Goal: Information Seeking & Learning: Find specific page/section

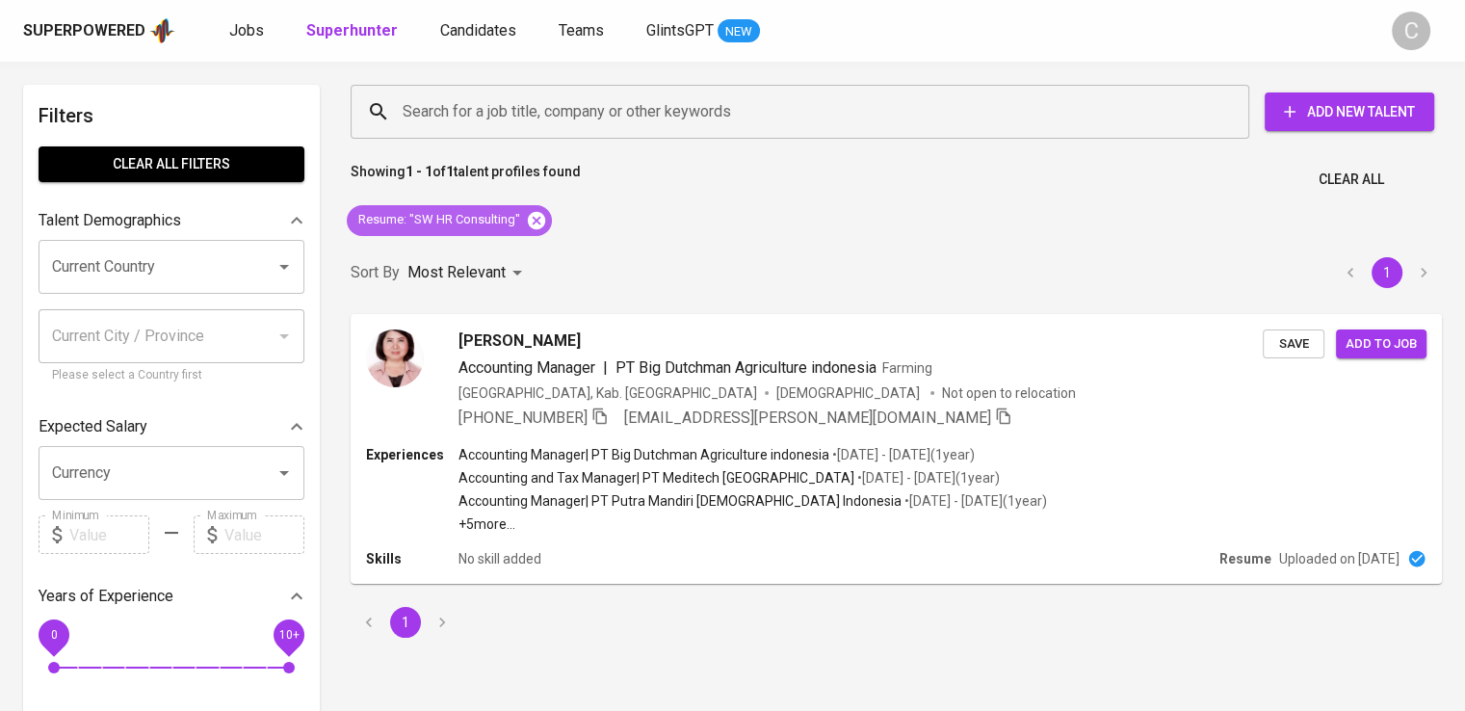
click at [536, 224] on icon at bounding box center [536, 219] width 17 height 17
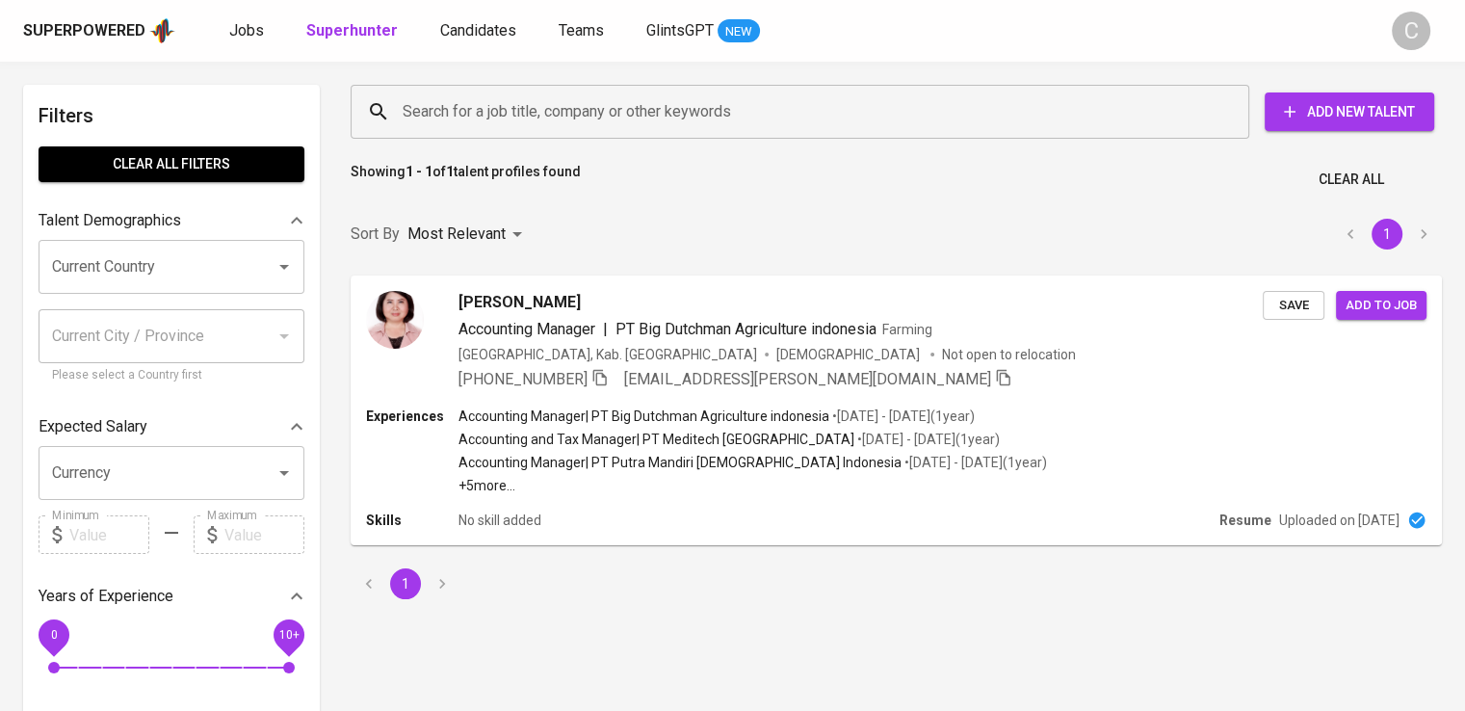
click at [578, 132] on div "Search for a job title, company or other keywords" at bounding box center [800, 112] width 899 height 54
click at [629, 109] on input "Search for a job title, company or other keywords" at bounding box center [805, 111] width 814 height 37
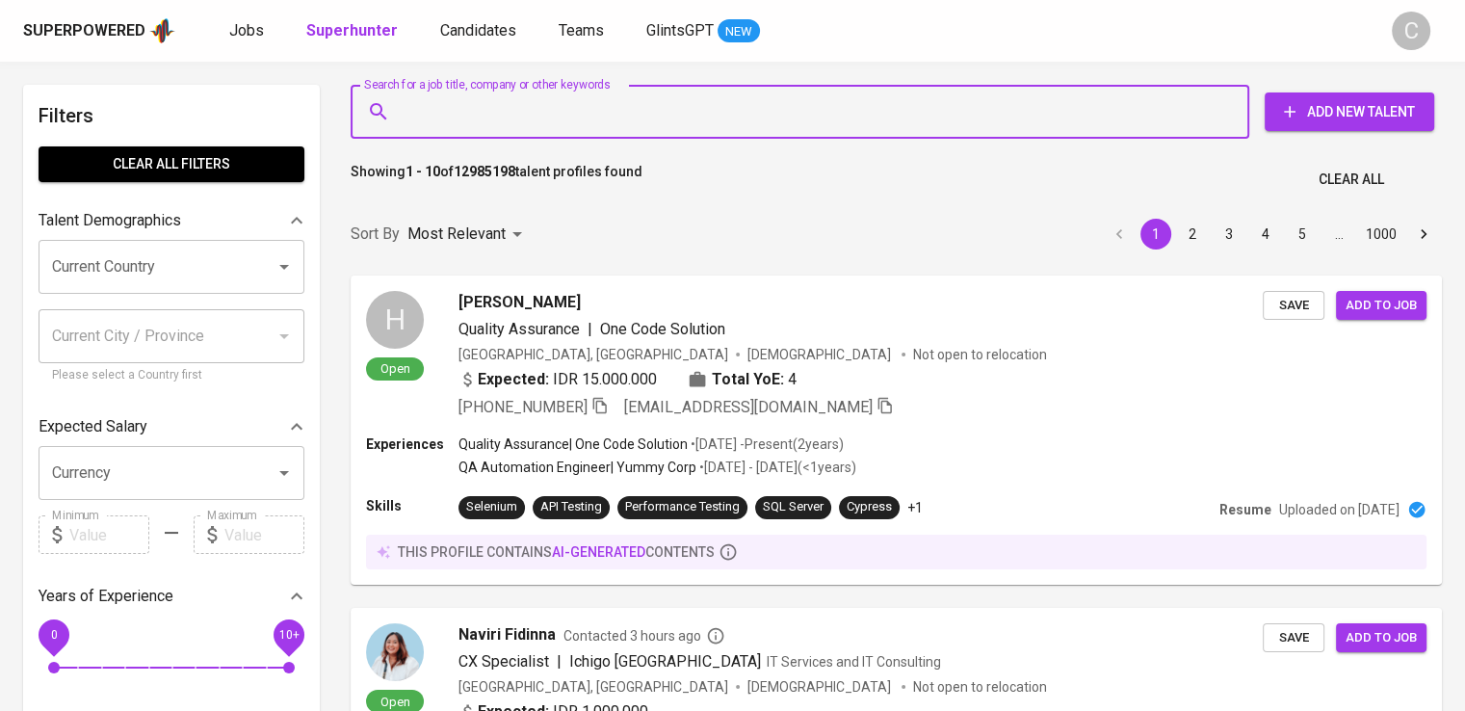
click at [629, 109] on input "Search for a job title, company or other keywords" at bounding box center [805, 111] width 814 height 37
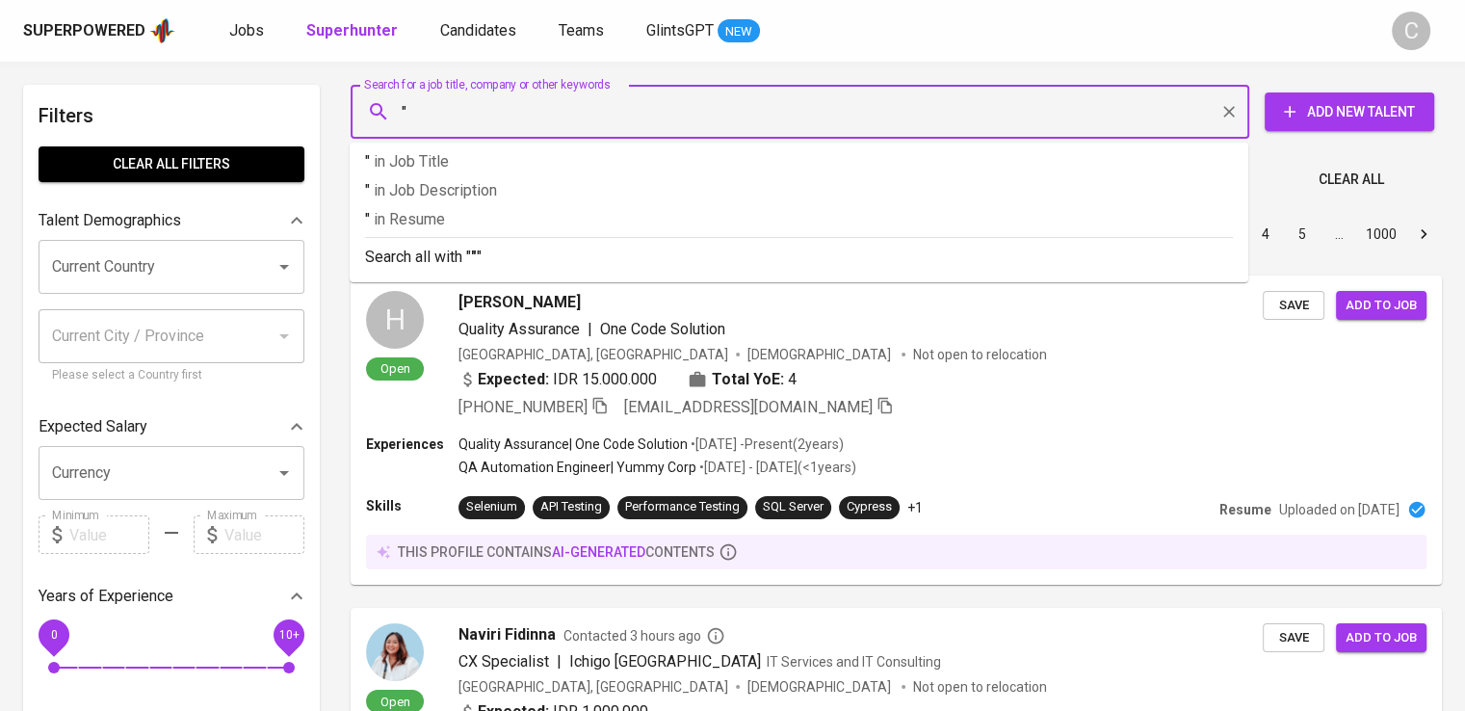
paste input "Novara Technologies"
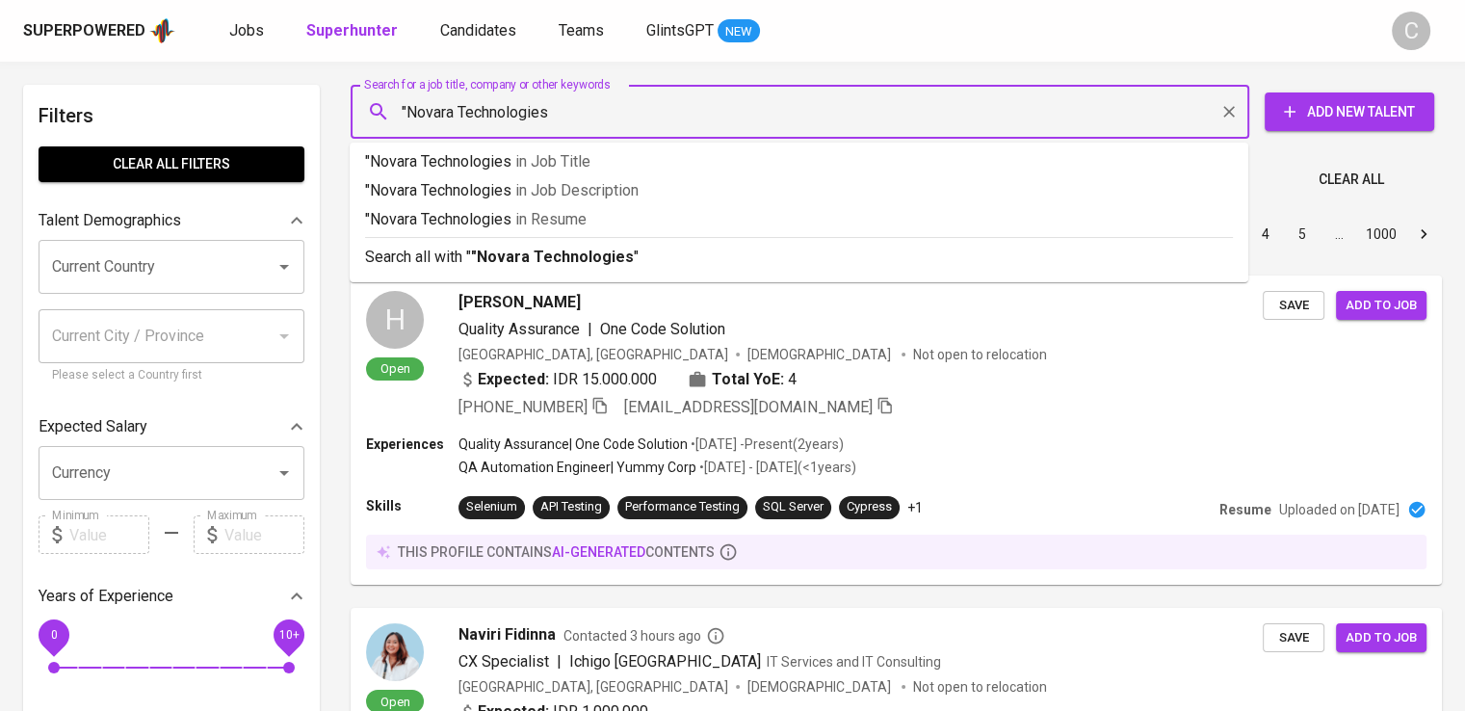
type input ""Novara Technologies""
click at [659, 216] on p ""Novara Technologies" in [GEOGRAPHIC_DATA]" at bounding box center [799, 219] width 868 height 23
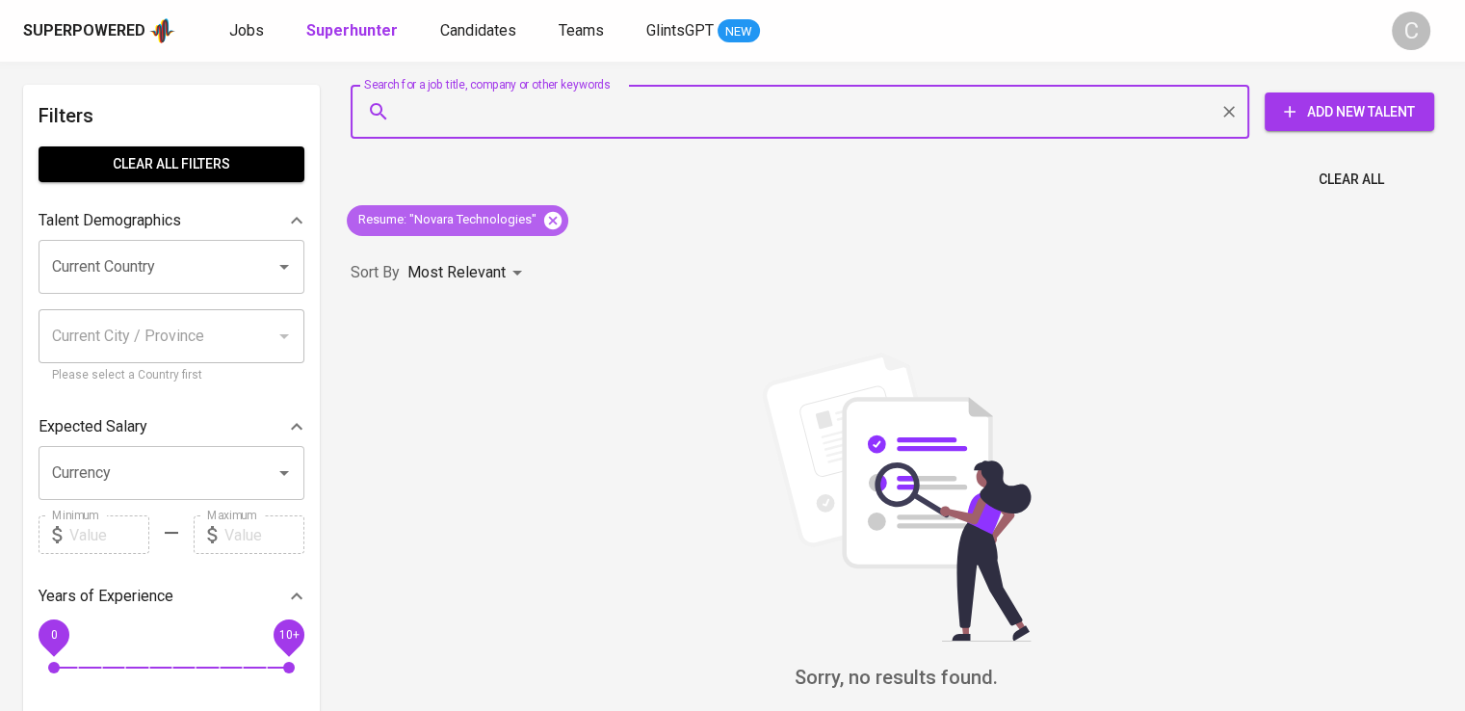
click at [559, 218] on icon at bounding box center [552, 219] width 17 height 17
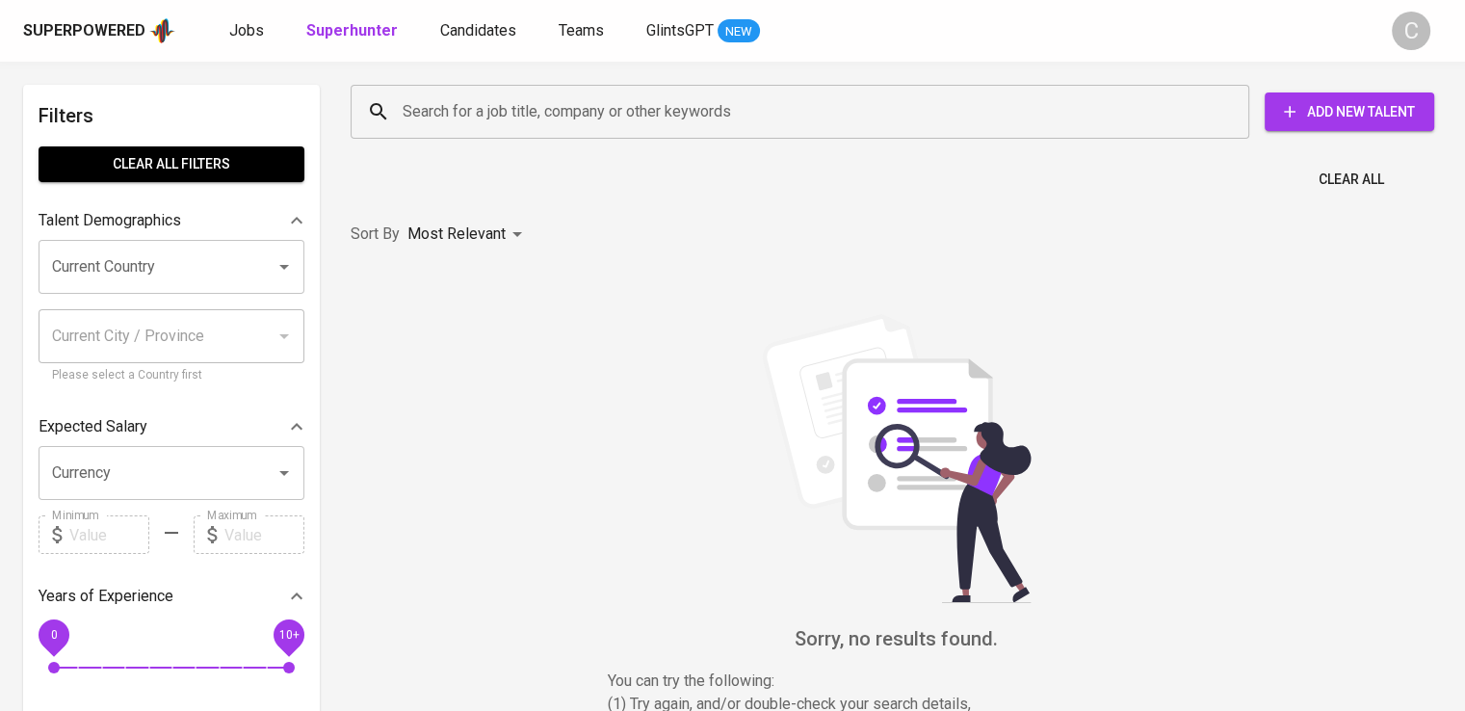
click at [593, 115] on input "Search for a job title, company or other keywords" at bounding box center [805, 111] width 814 height 37
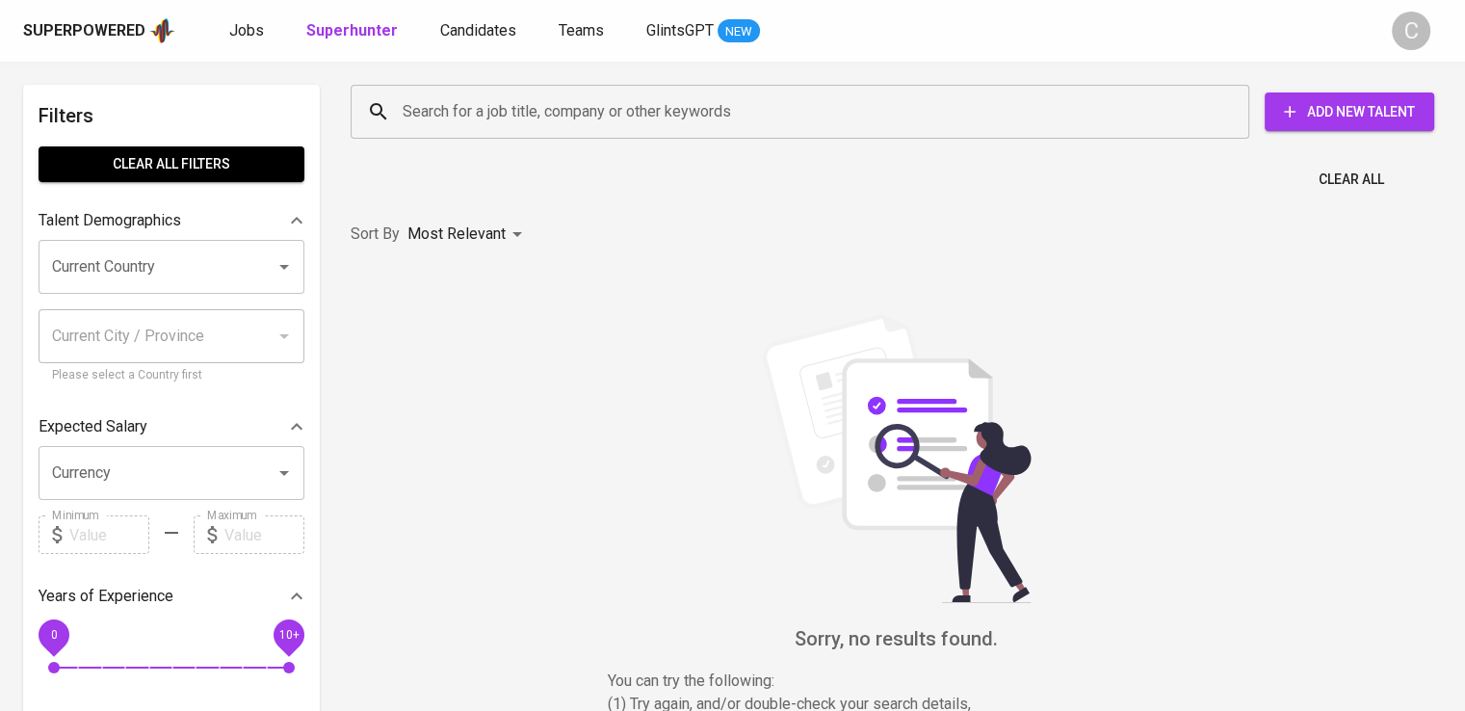
click at [593, 115] on input "Search for a job title, company or other keywords" at bounding box center [805, 111] width 814 height 37
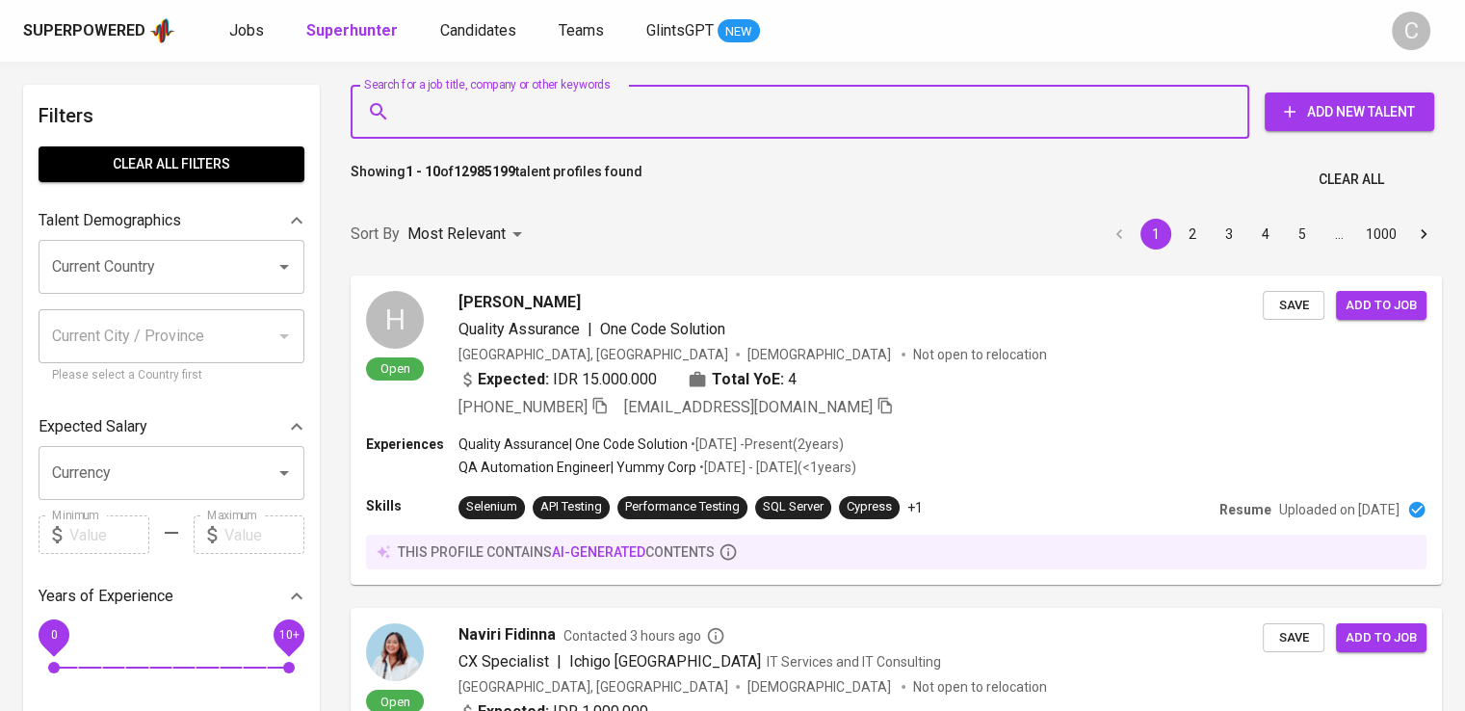
click at [593, 115] on input "Search for a job title, company or other keywords" at bounding box center [805, 111] width 814 height 37
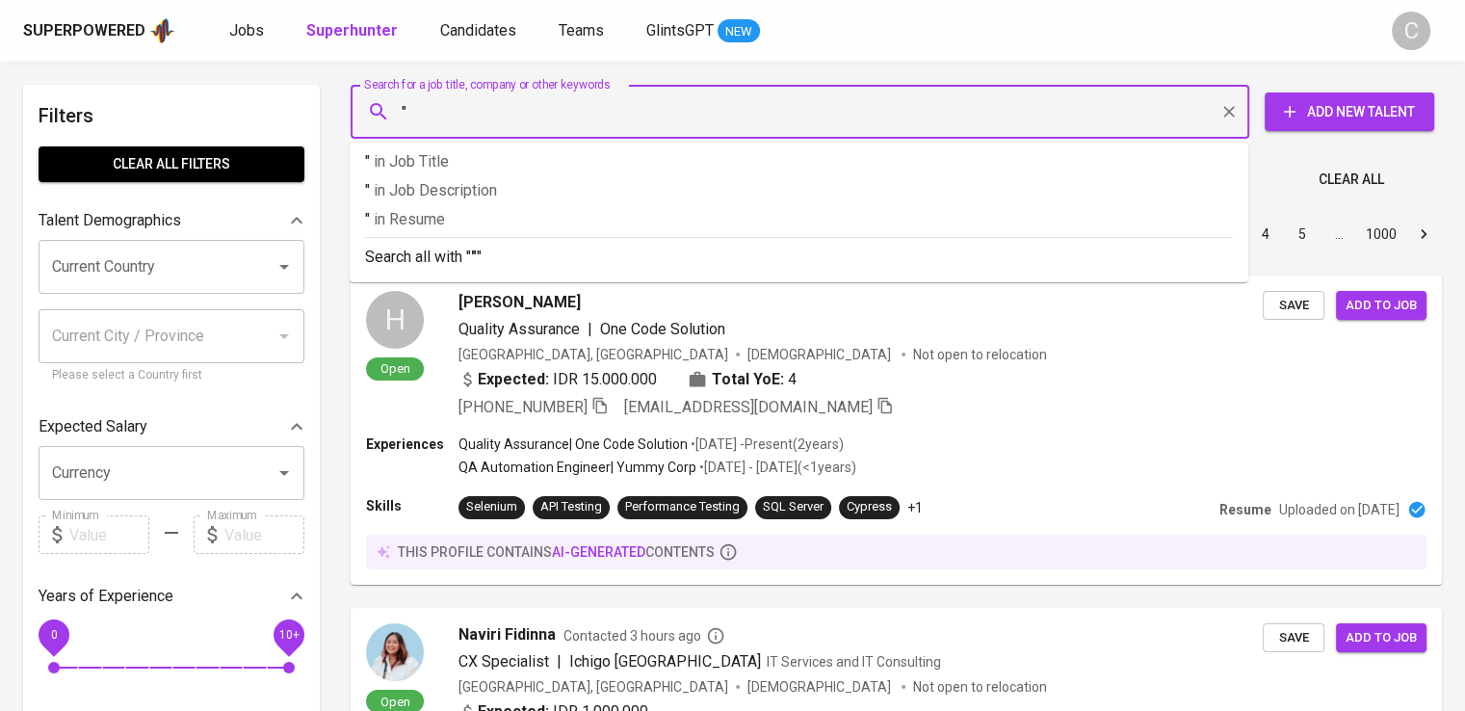
paste input "Novara Fintech [GEOGRAPHIC_DATA]"
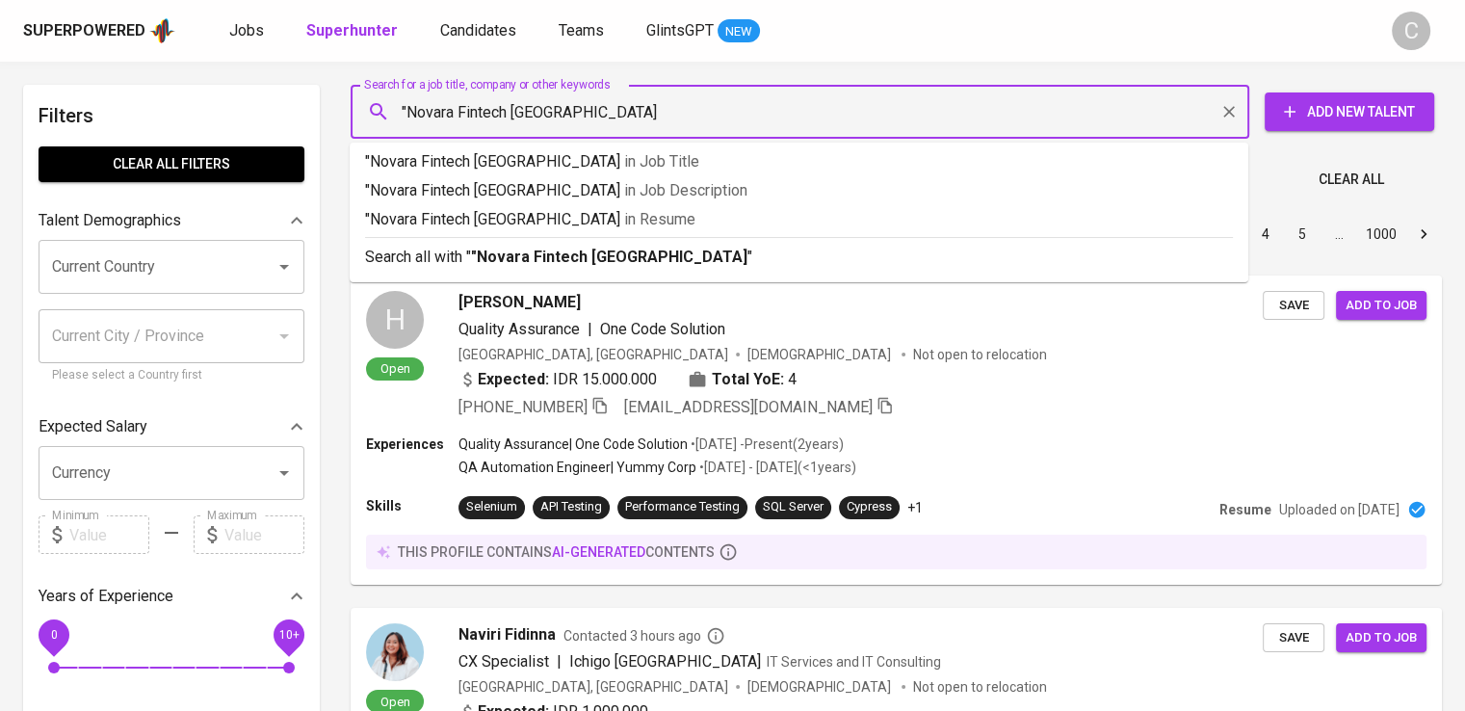
type input ""Novara Fintech Indonesia""
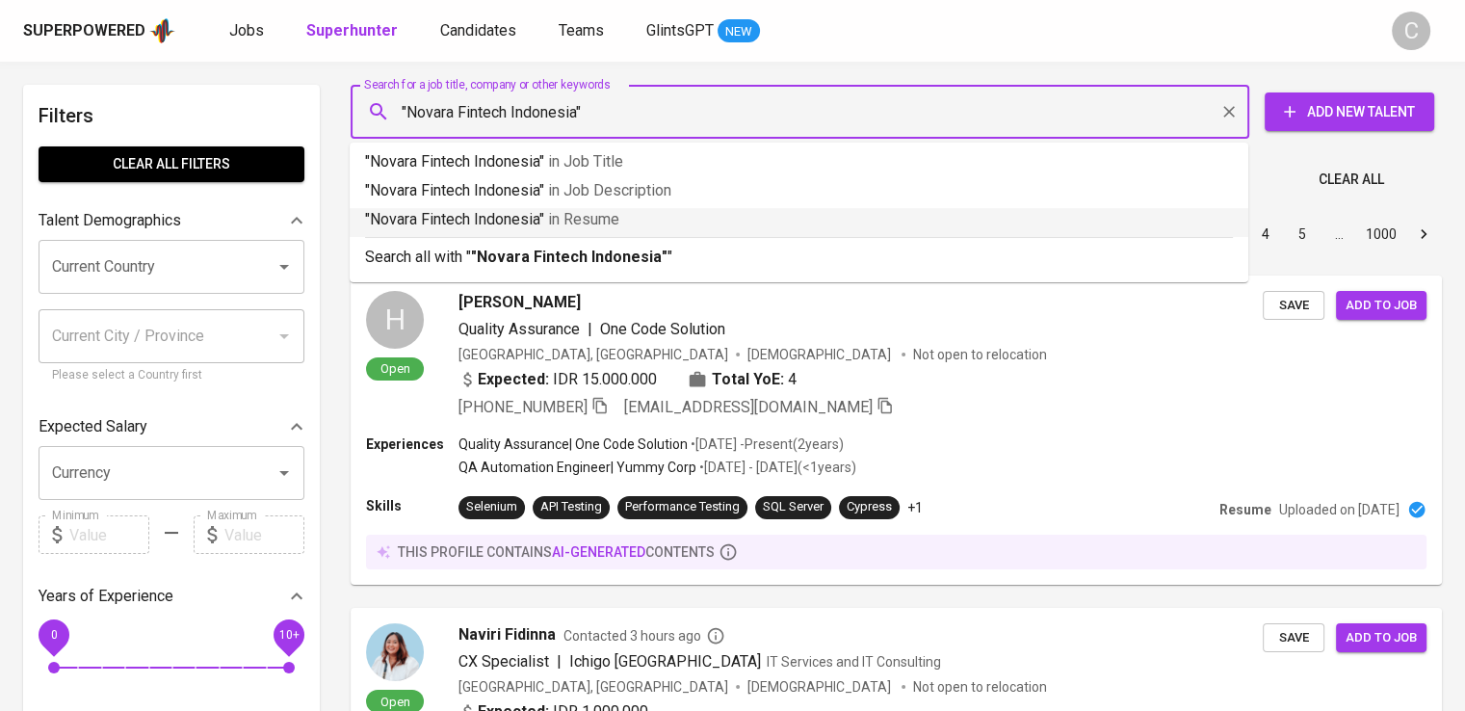
click at [619, 217] on span "in [GEOGRAPHIC_DATA]" at bounding box center [583, 219] width 71 height 18
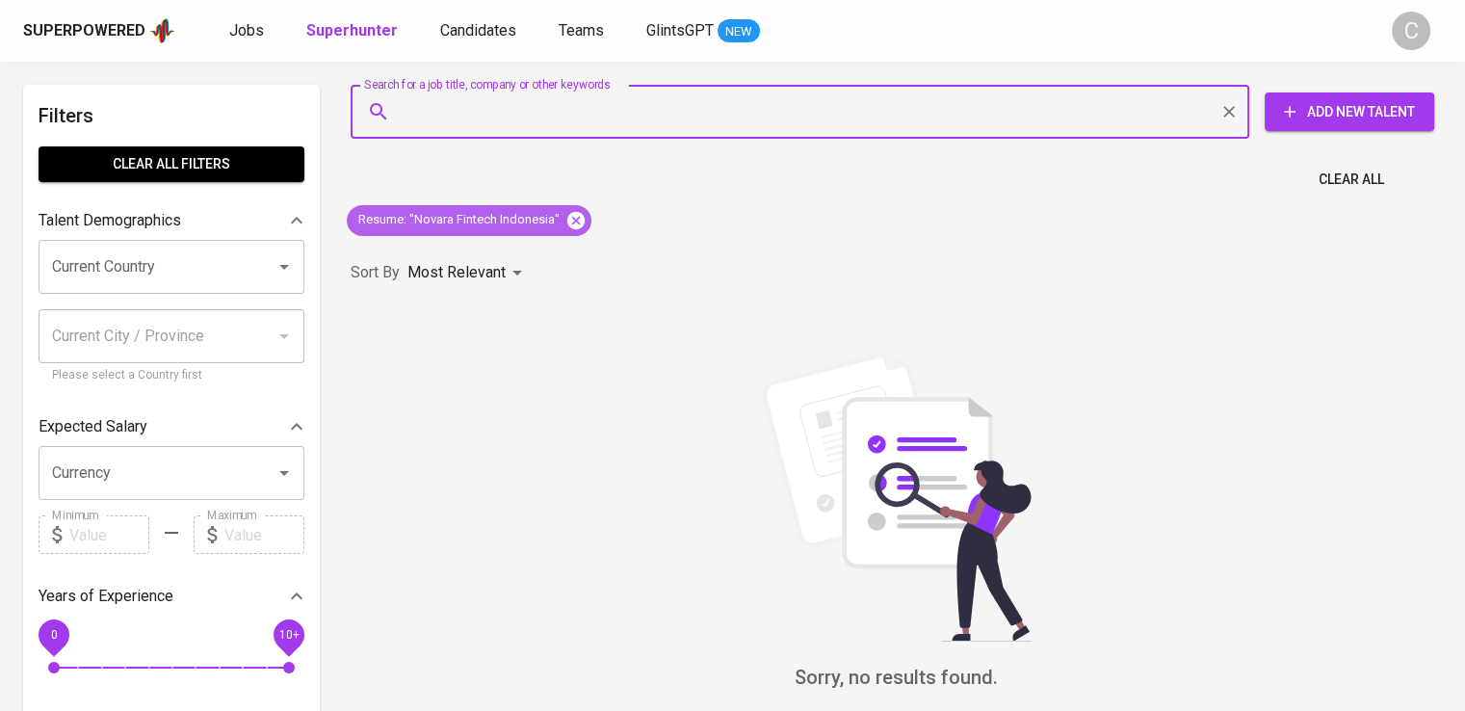
click at [582, 221] on icon at bounding box center [575, 219] width 17 height 17
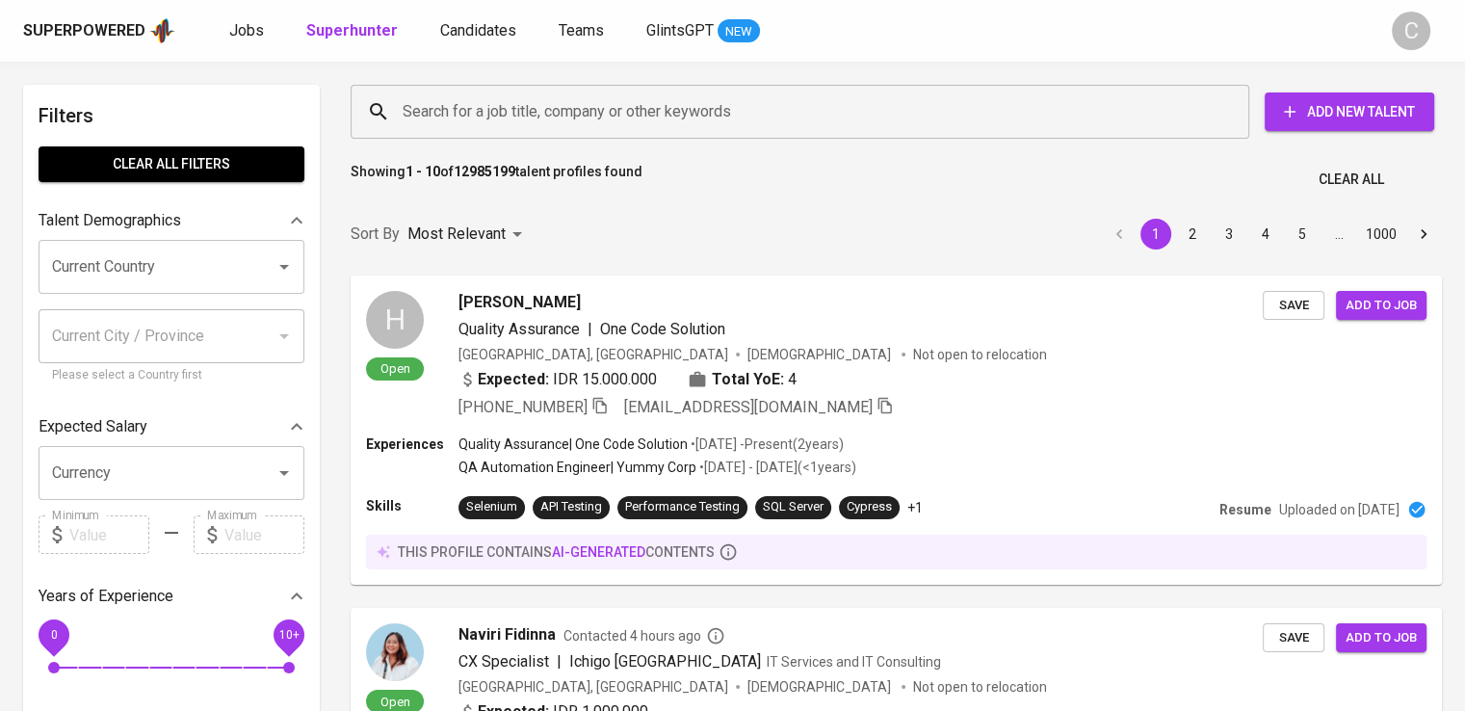
click at [541, 124] on input "Search for a job title, company or other keywords" at bounding box center [805, 111] width 814 height 37
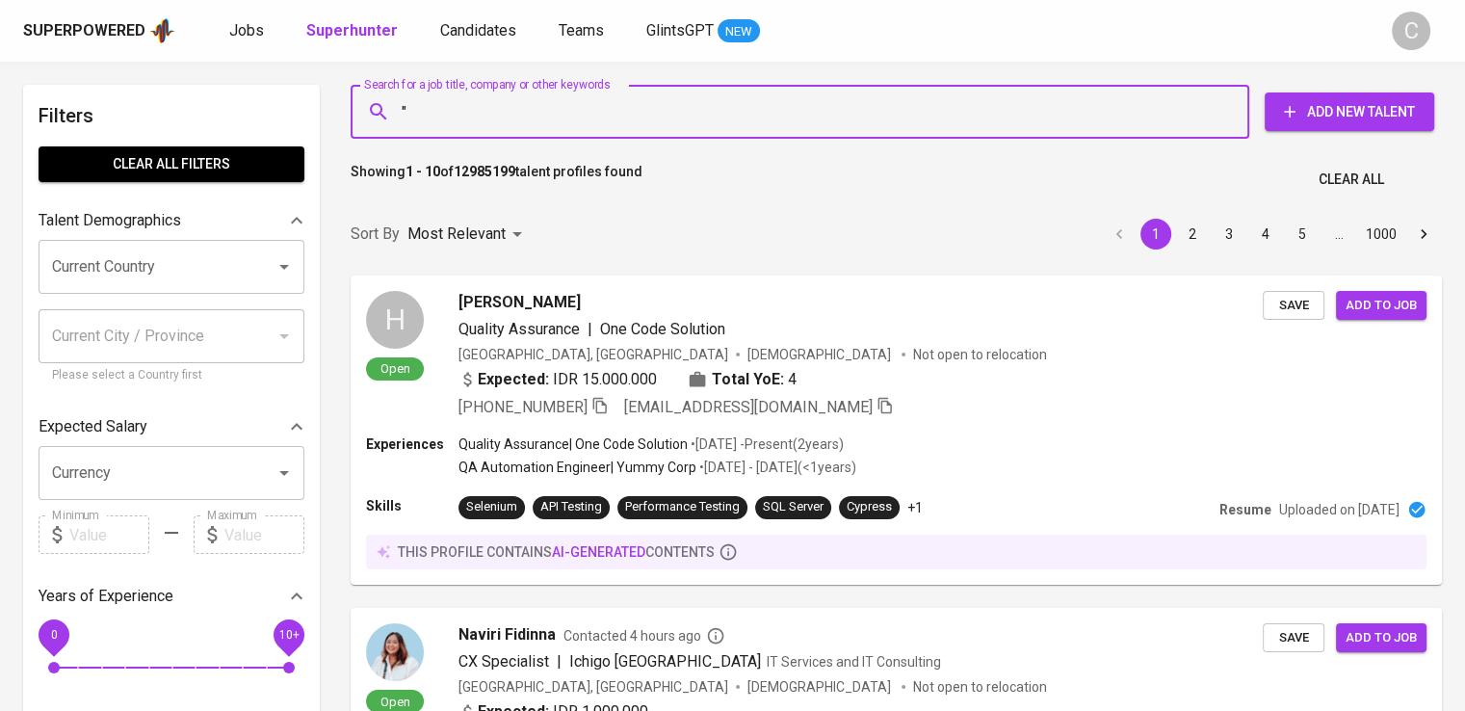
paste input "Bio Farma Group"
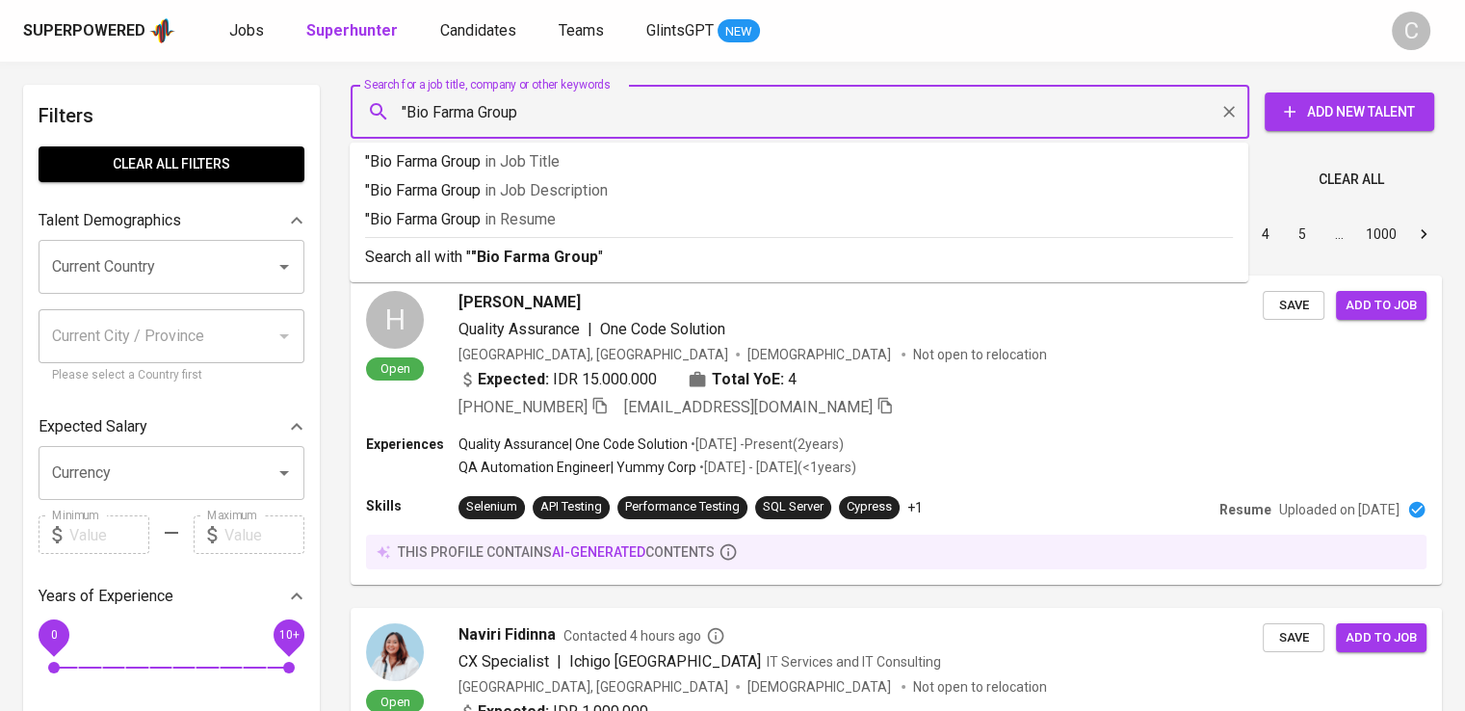
type input ""Bio Farma Group""
click at [583, 214] on p ""Bio Farma Group" in [GEOGRAPHIC_DATA]" at bounding box center [799, 219] width 868 height 23
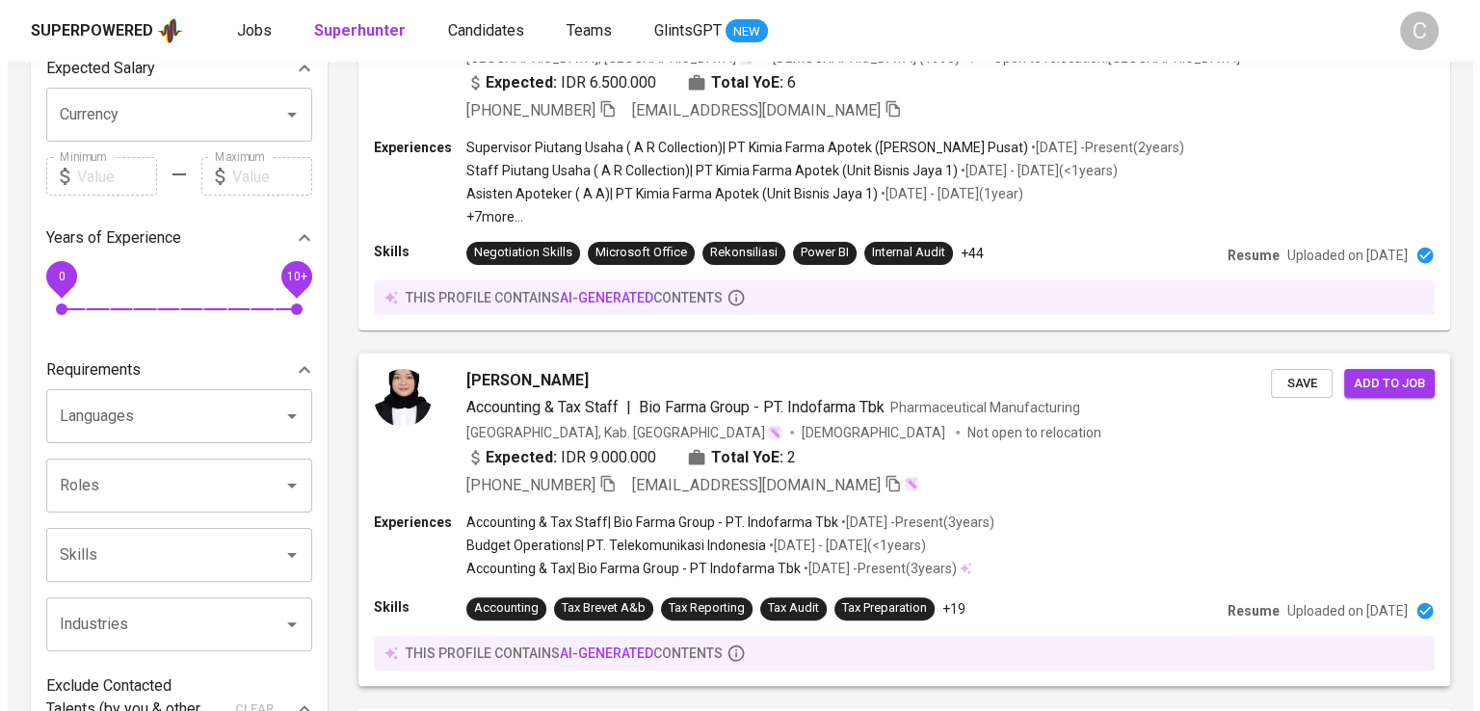
scroll to position [283, 0]
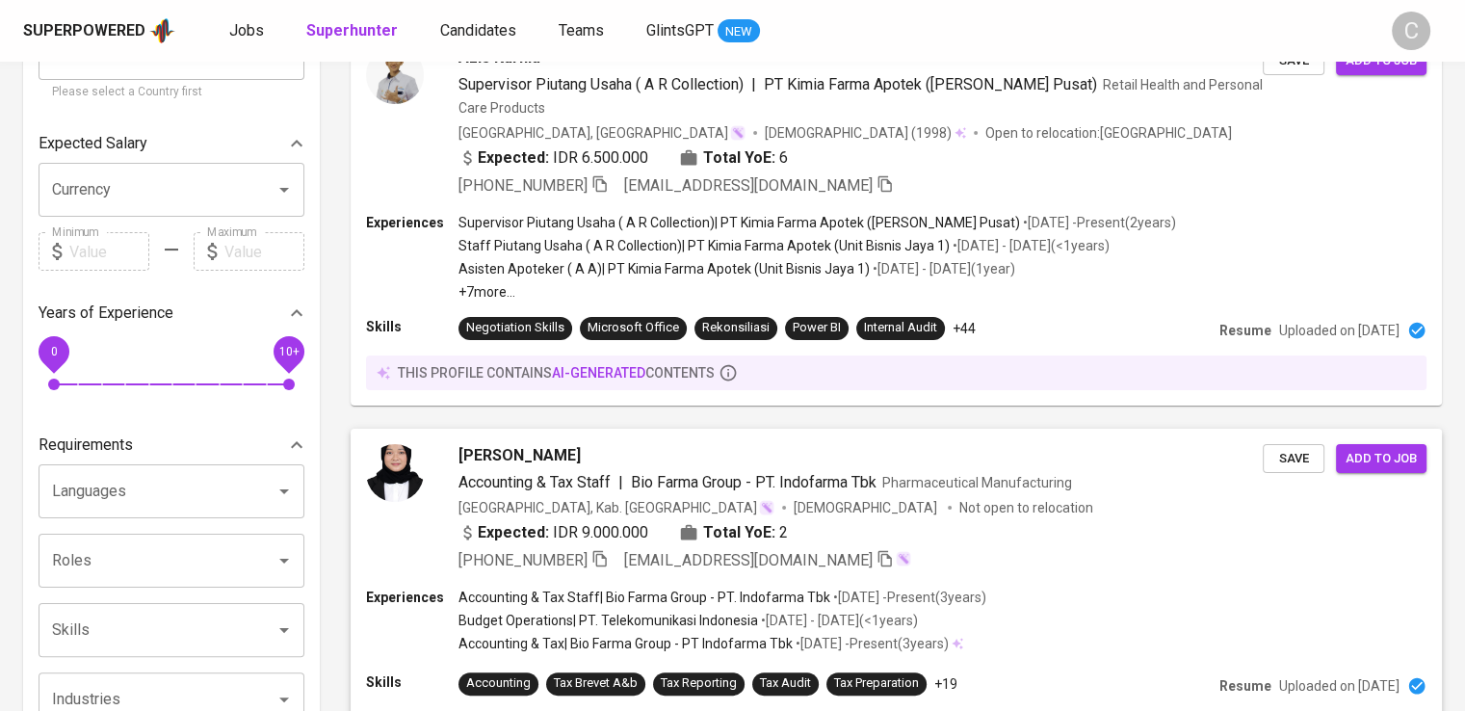
click at [722, 444] on div "[PERSON_NAME]" at bounding box center [861, 455] width 804 height 23
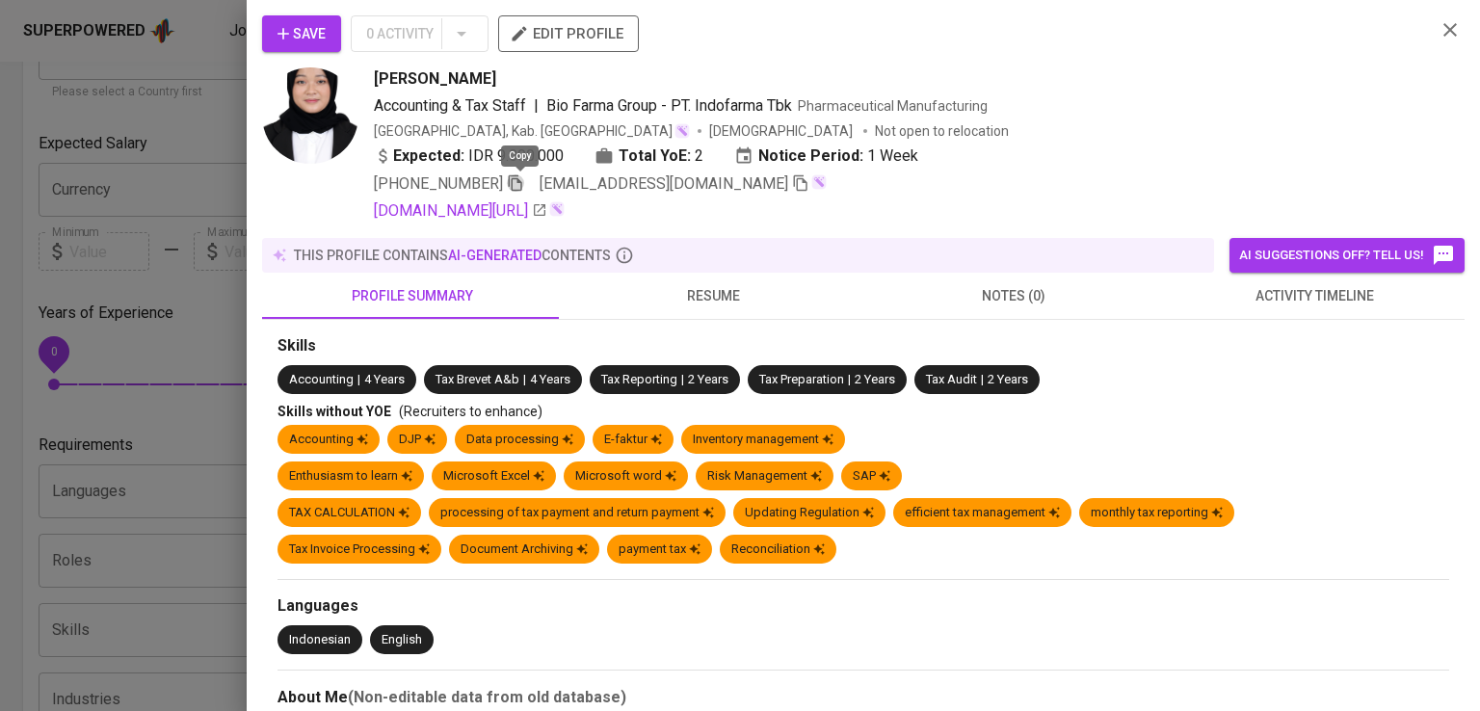
click at [524, 178] on icon "button" at bounding box center [515, 182] width 17 height 17
click at [1321, 78] on div "[PERSON_NAME]" at bounding box center [897, 78] width 1046 height 23
click at [227, 143] on div at bounding box center [740, 355] width 1480 height 711
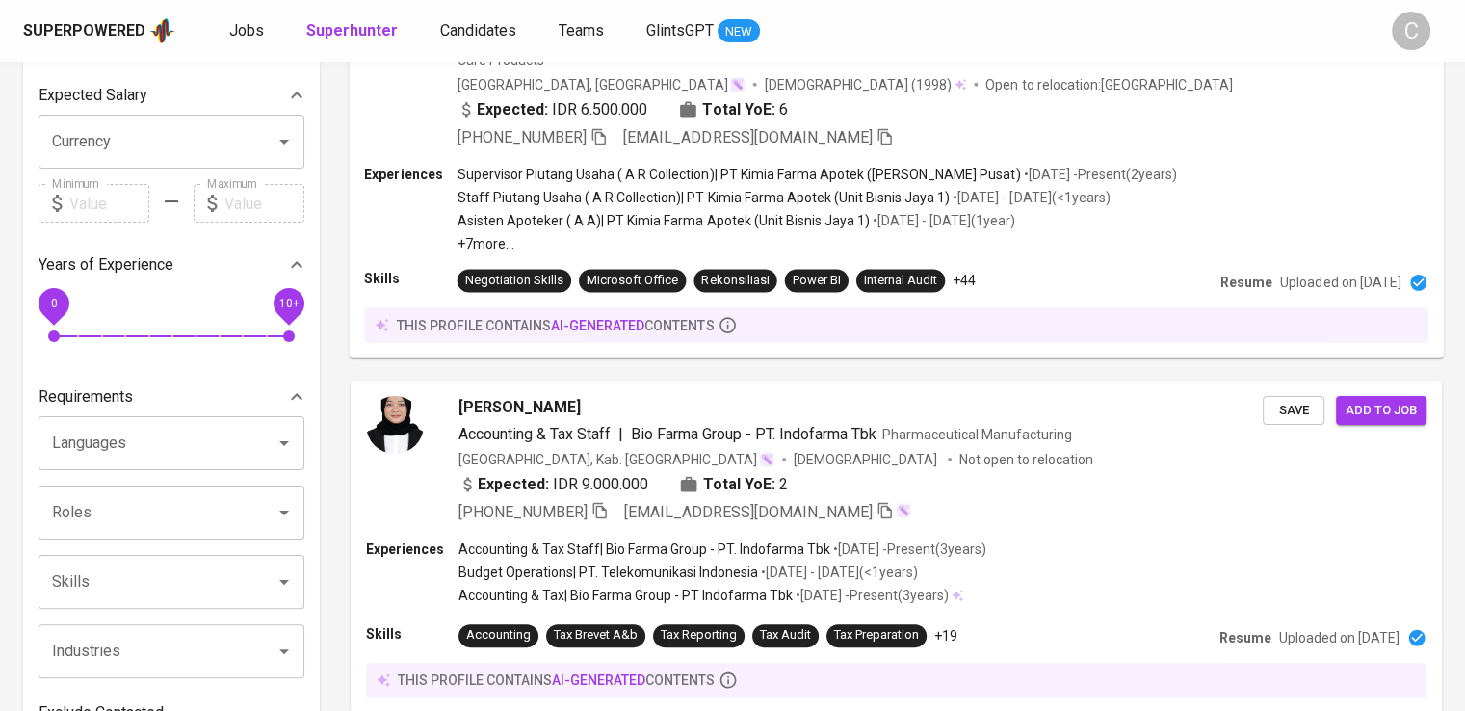
scroll to position [0, 0]
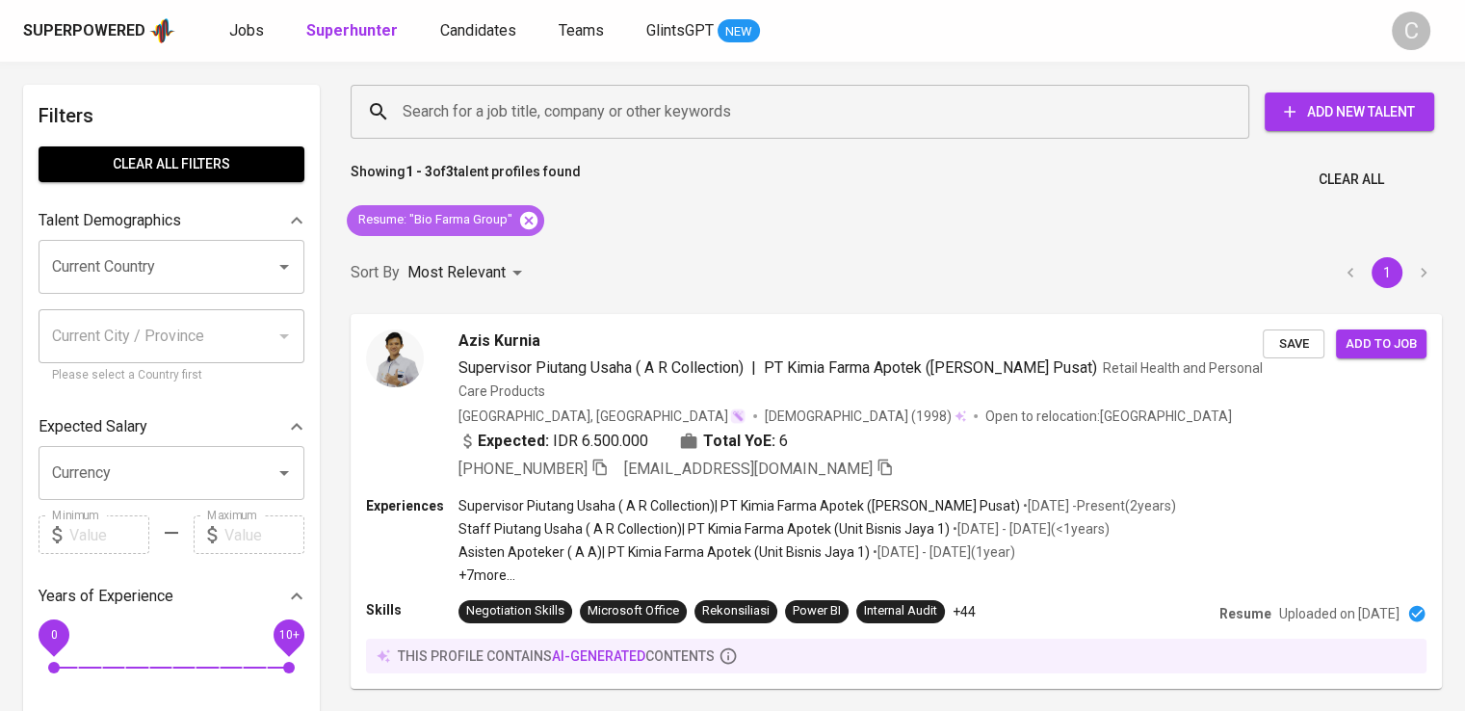
click at [520, 210] on icon at bounding box center [528, 220] width 21 height 21
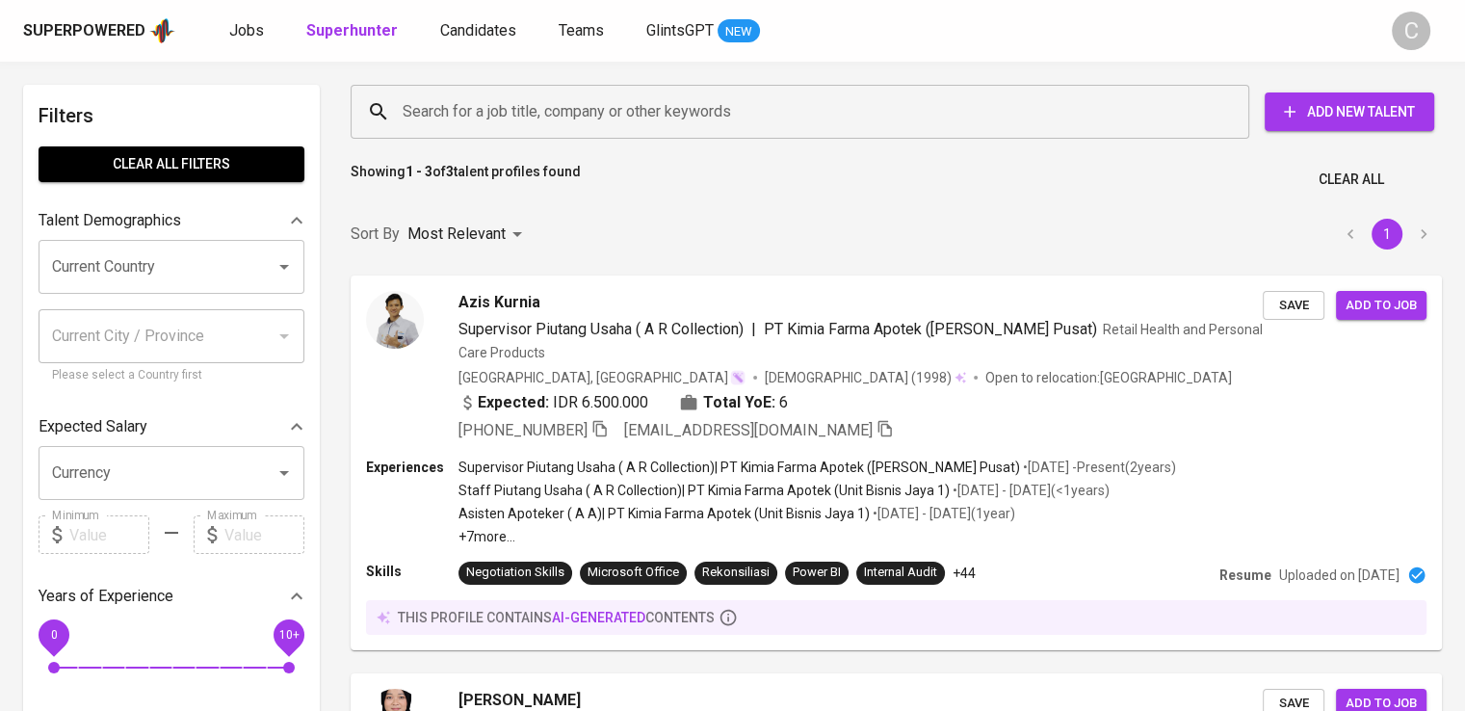
click at [627, 107] on input "Search for a job title, company or other keywords" at bounding box center [805, 111] width 814 height 37
click at [628, 110] on input "Search for a job title, company or other keywords" at bounding box center [805, 111] width 814 height 37
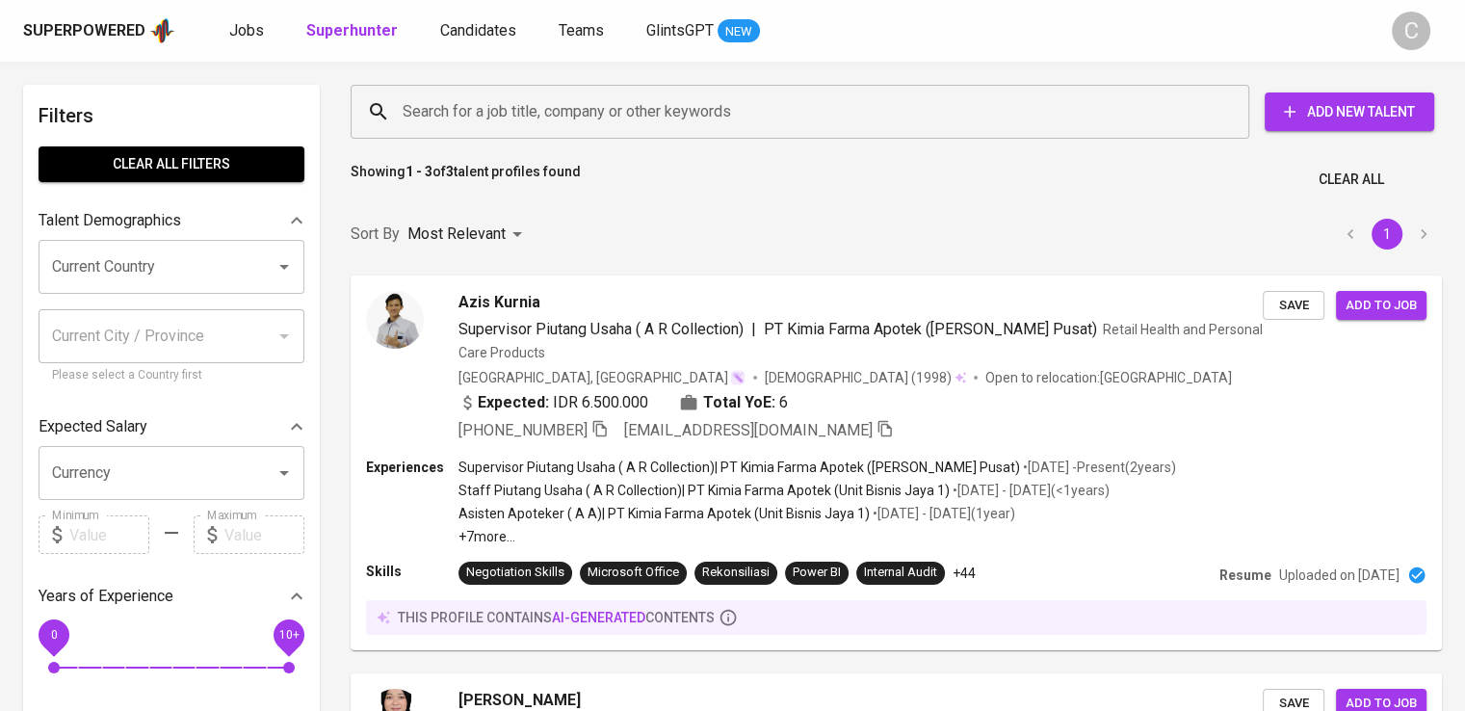
click at [628, 110] on input "Search for a job title, company or other keywords" at bounding box center [805, 111] width 814 height 37
click at [644, 127] on input "Search for a job title, company or other keywords" at bounding box center [805, 111] width 814 height 37
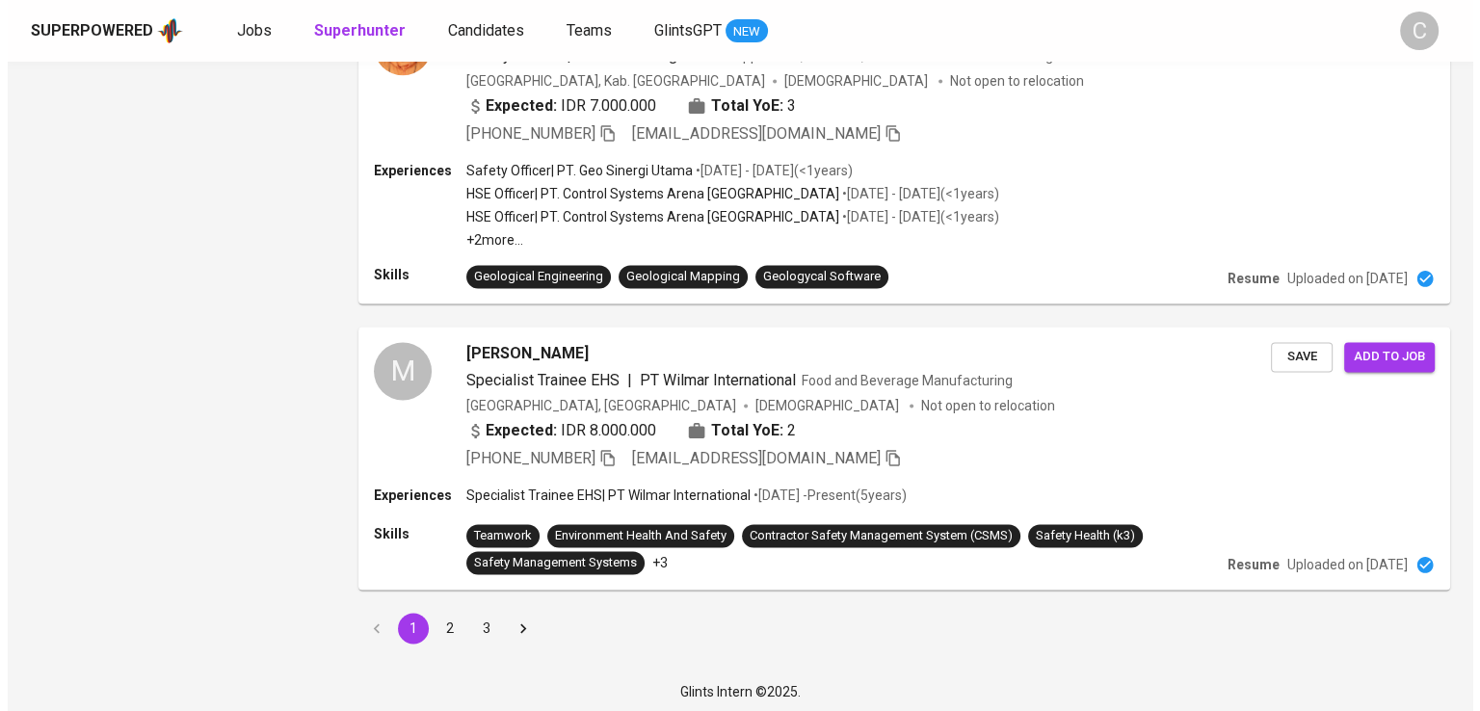
scroll to position [2705, 0]
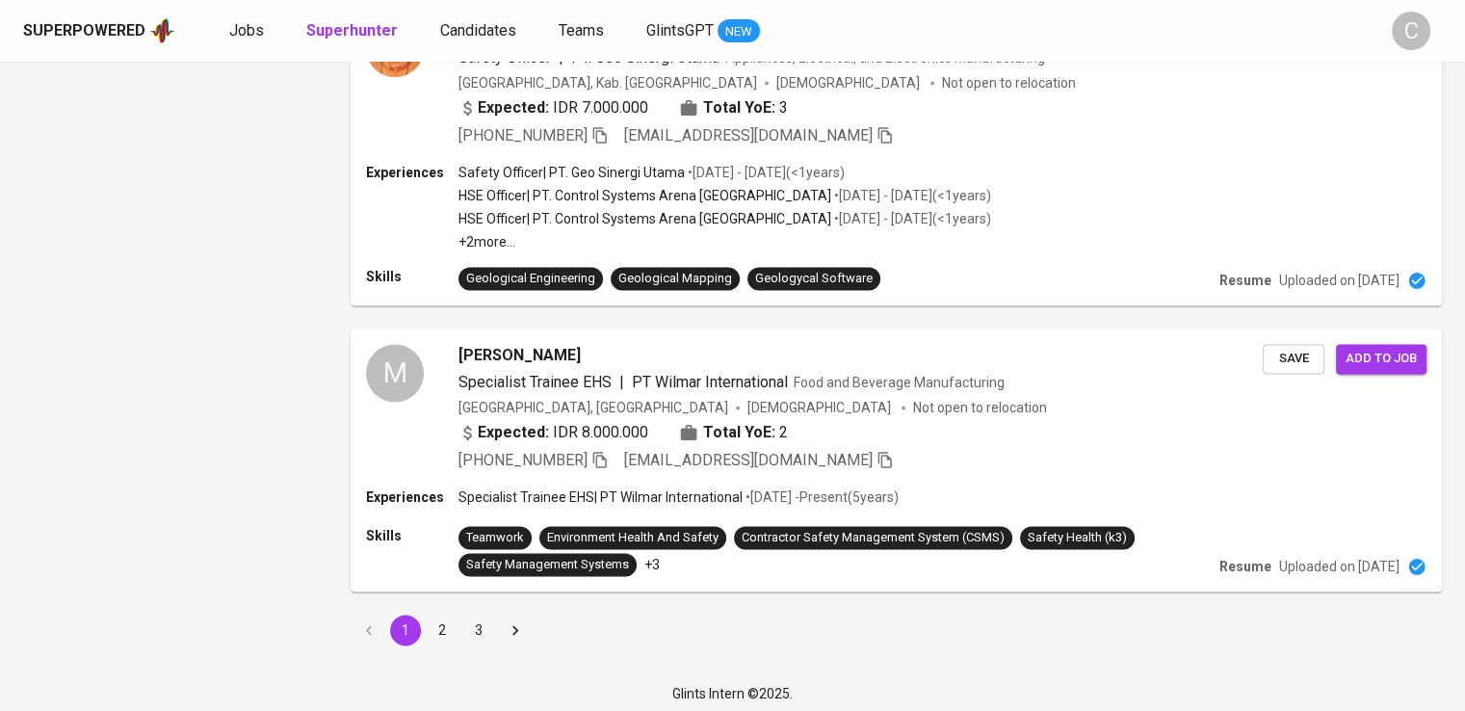
click at [852, 441] on div "Expected: IDR 8.000.000 Total YoE: 2" at bounding box center [861, 435] width 804 height 28
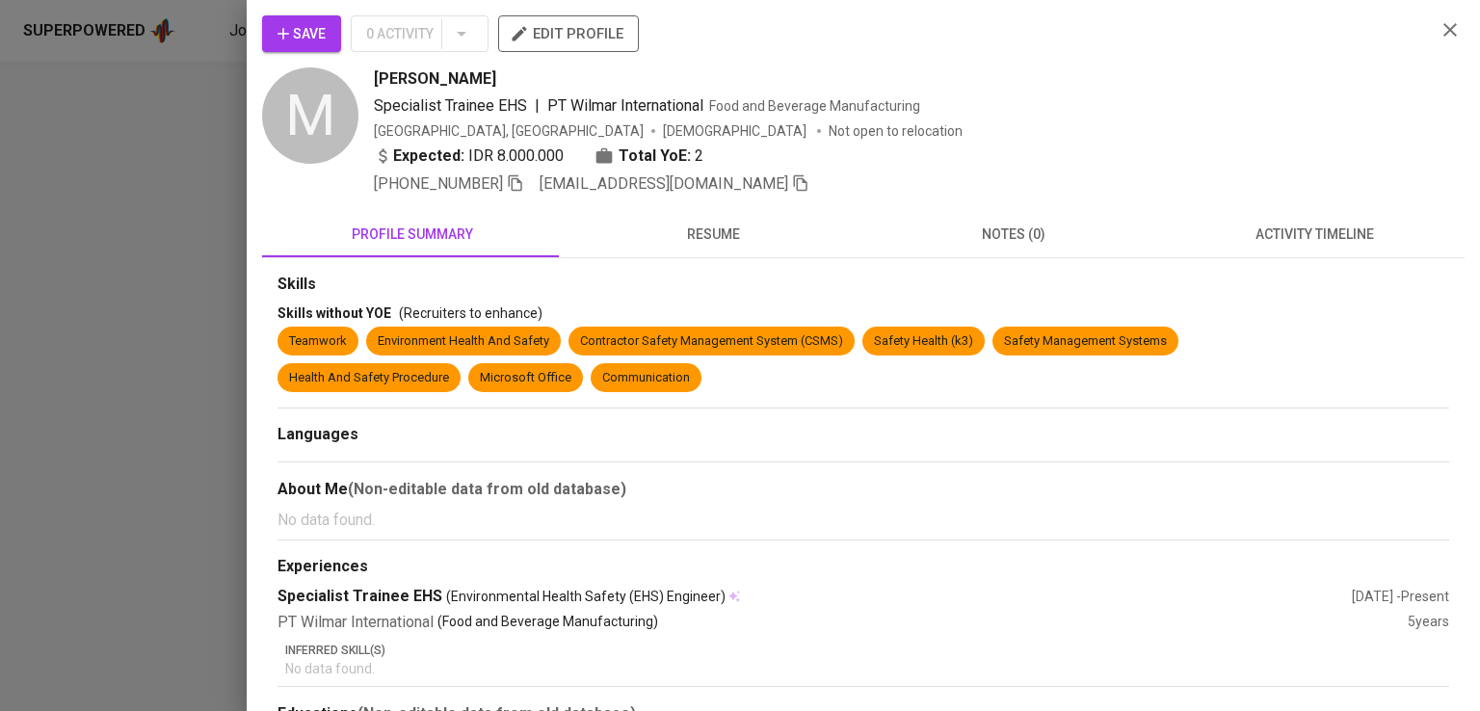
click at [1122, 229] on span "notes (0)" at bounding box center [1013, 235] width 277 height 24
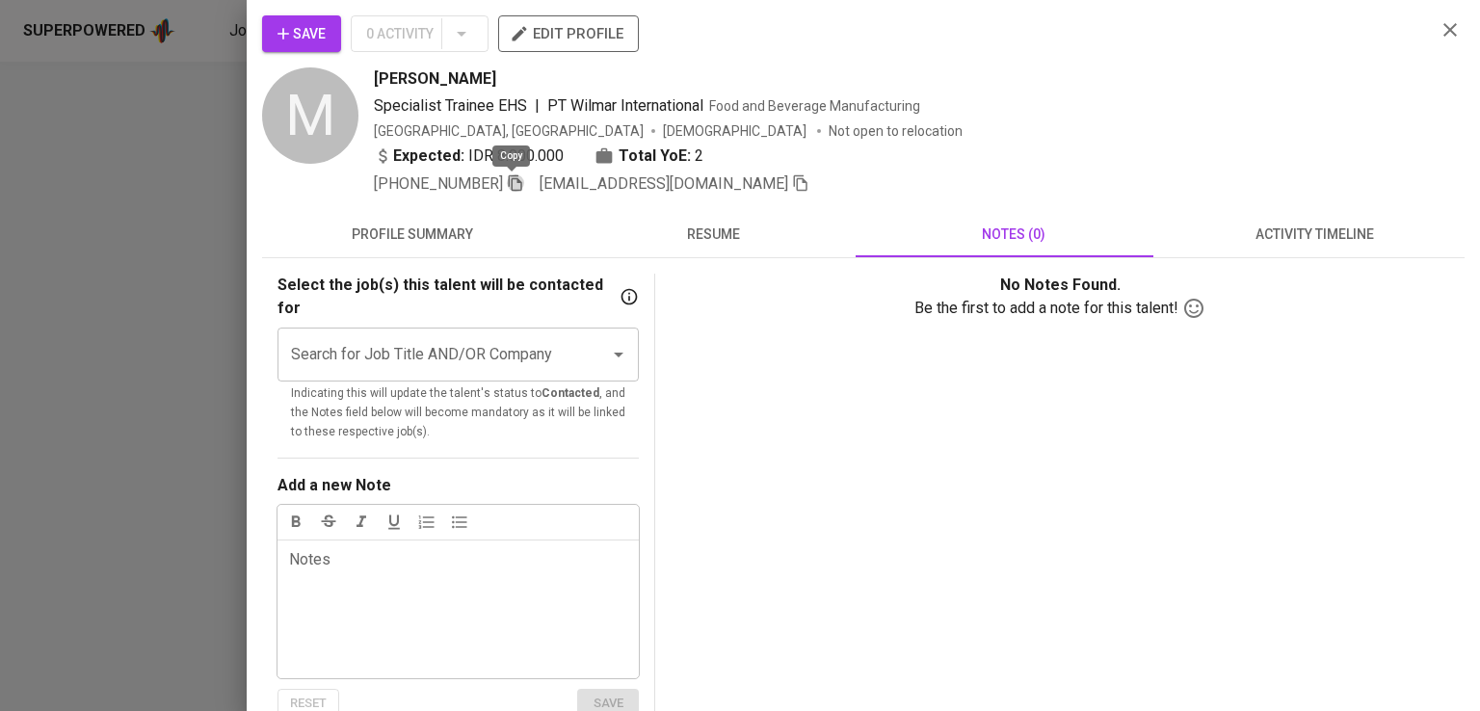
click at [517, 178] on icon "button" at bounding box center [515, 182] width 17 height 17
